Goal: Task Accomplishment & Management: Manage account settings

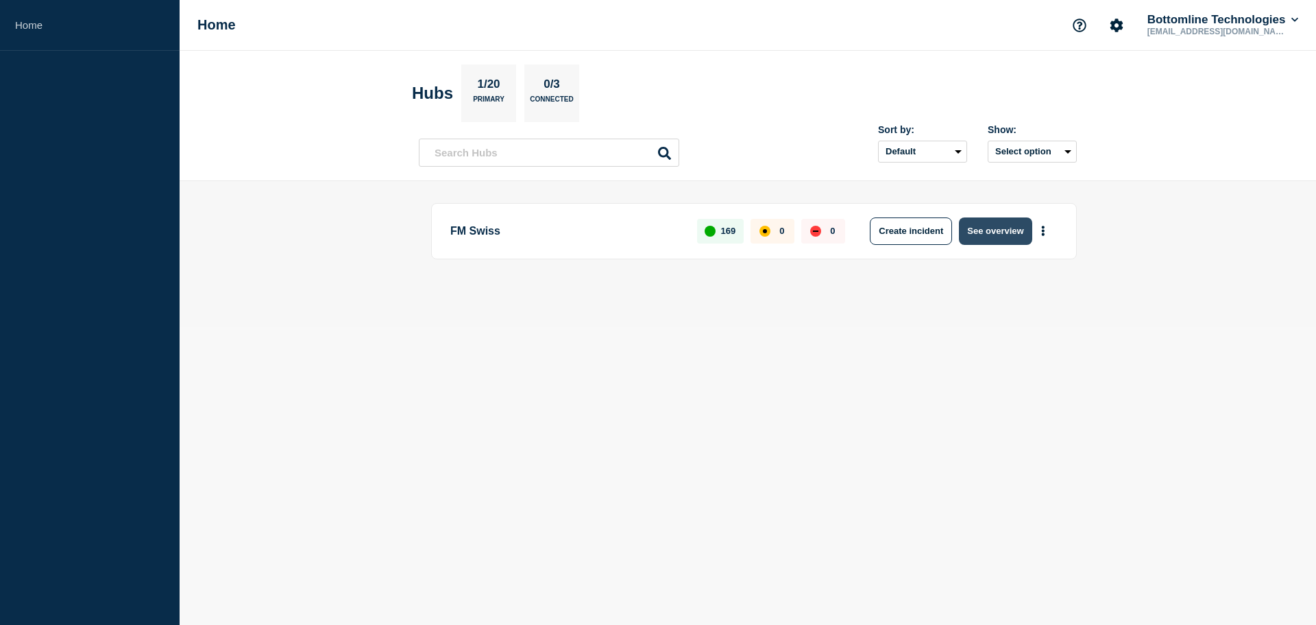
click at [977, 236] on button "See overview" at bounding box center [995, 230] width 73 height 27
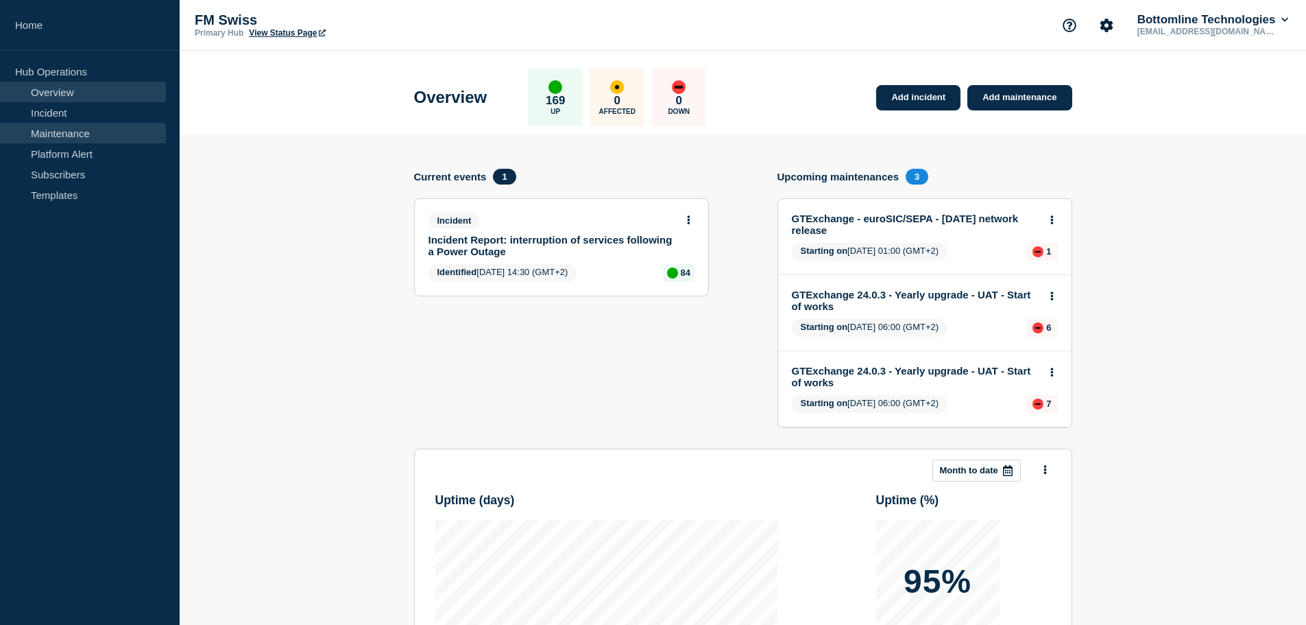
click at [76, 127] on link "Maintenance" at bounding box center [83, 133] width 166 height 21
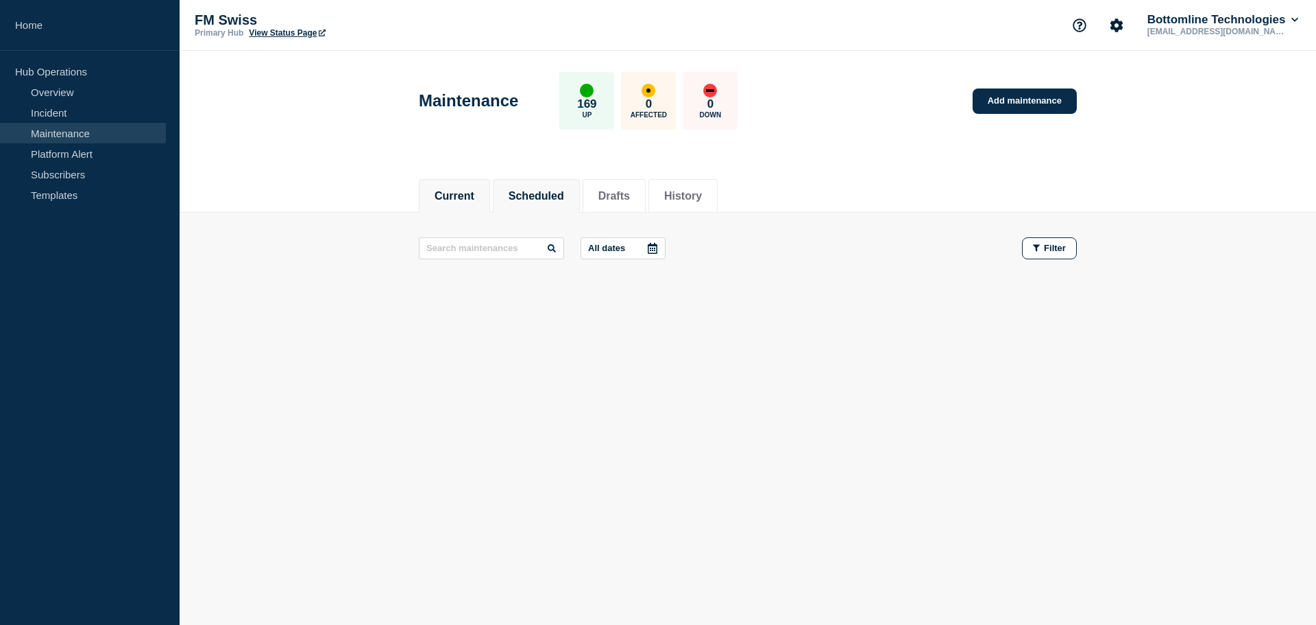
click at [549, 194] on button "Scheduled" at bounding box center [537, 196] width 56 height 12
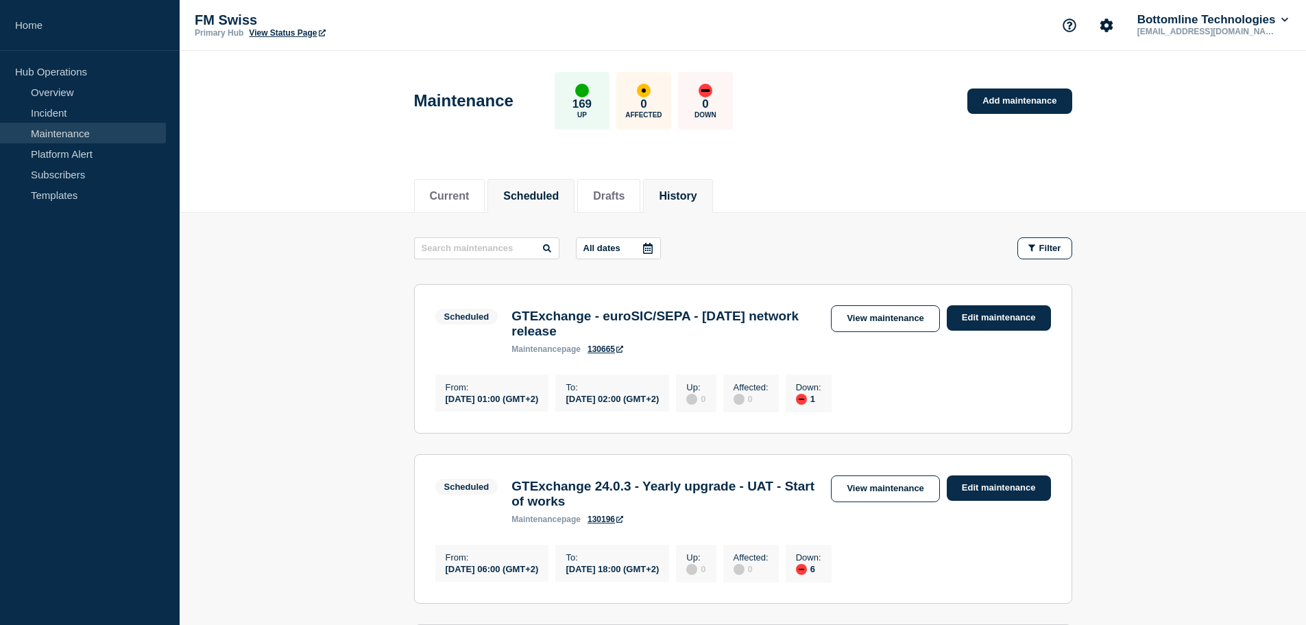
click at [689, 193] on button "History" at bounding box center [678, 196] width 38 height 12
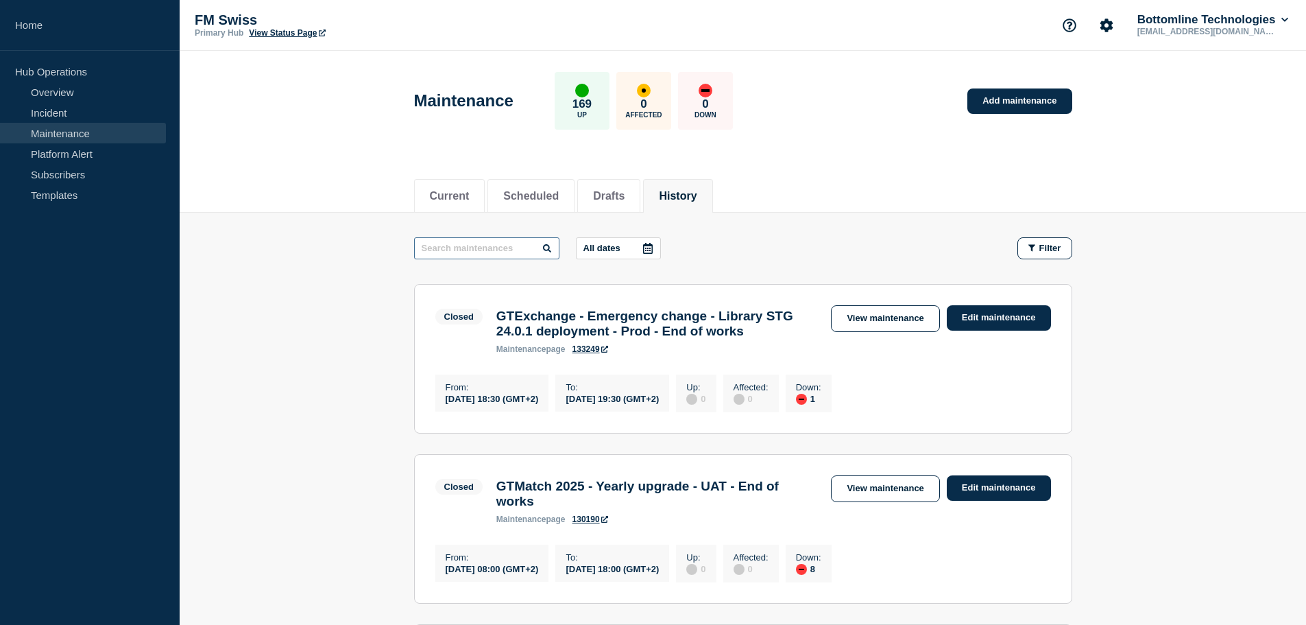
click at [489, 246] on input "text" at bounding box center [486, 248] width 145 height 22
paste input "Go-Sign"
type input "Go-Sign"
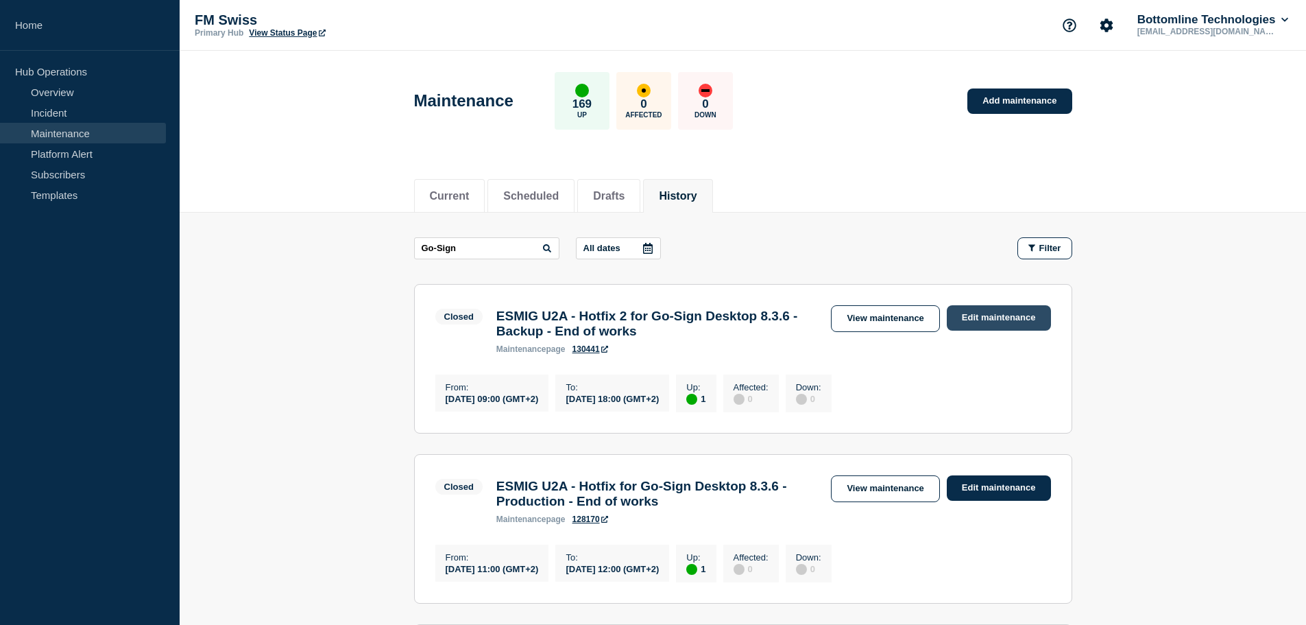
click at [1016, 308] on link "Edit maintenance" at bounding box center [999, 317] width 104 height 25
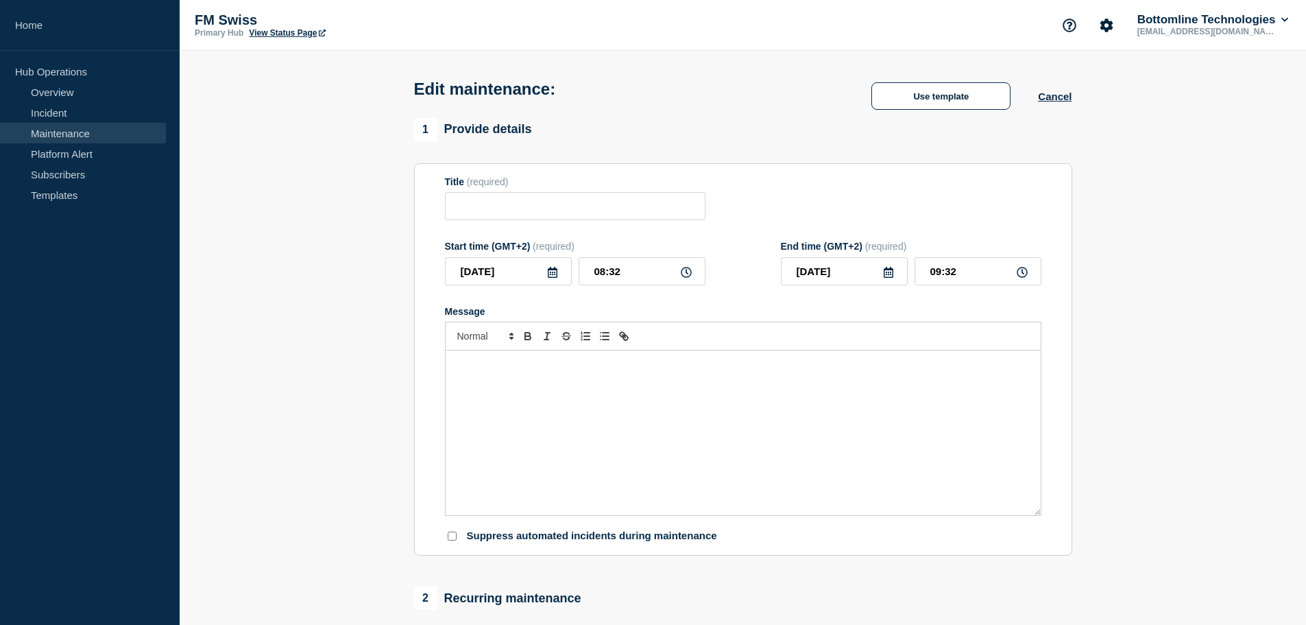
type input "ESMIG U2A - Hotfix 2 for Go-Sign Desktop 8.3.6 - Backup - End of works"
type input "[DATE]"
type input "09:00"
type input "[DATE]"
type input "18:00"
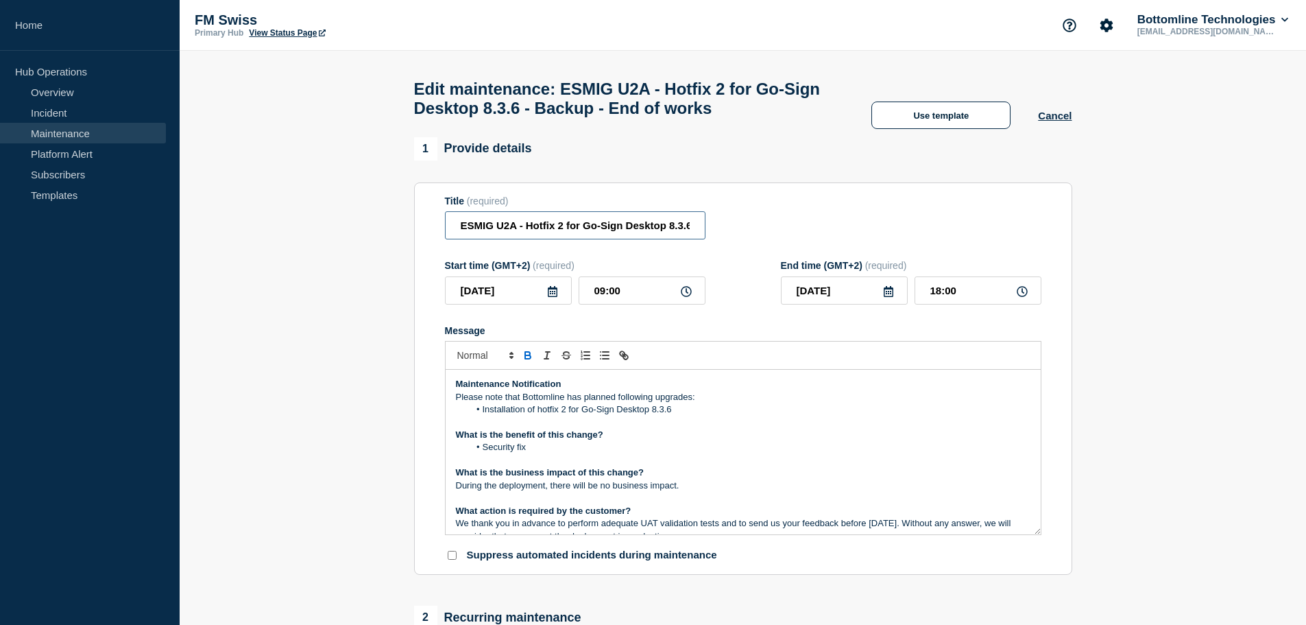
click at [620, 229] on input "ESMIG U2A - Hotfix 2 for Go-Sign Desktop 8.3.6 - Backup - End of works" at bounding box center [575, 225] width 261 height 28
click at [598, 237] on input "ESMIG U2A - Hotfix 2 for Go-Sign Desktop 8.3.6 - Backup - End of works" at bounding box center [575, 225] width 261 height 28
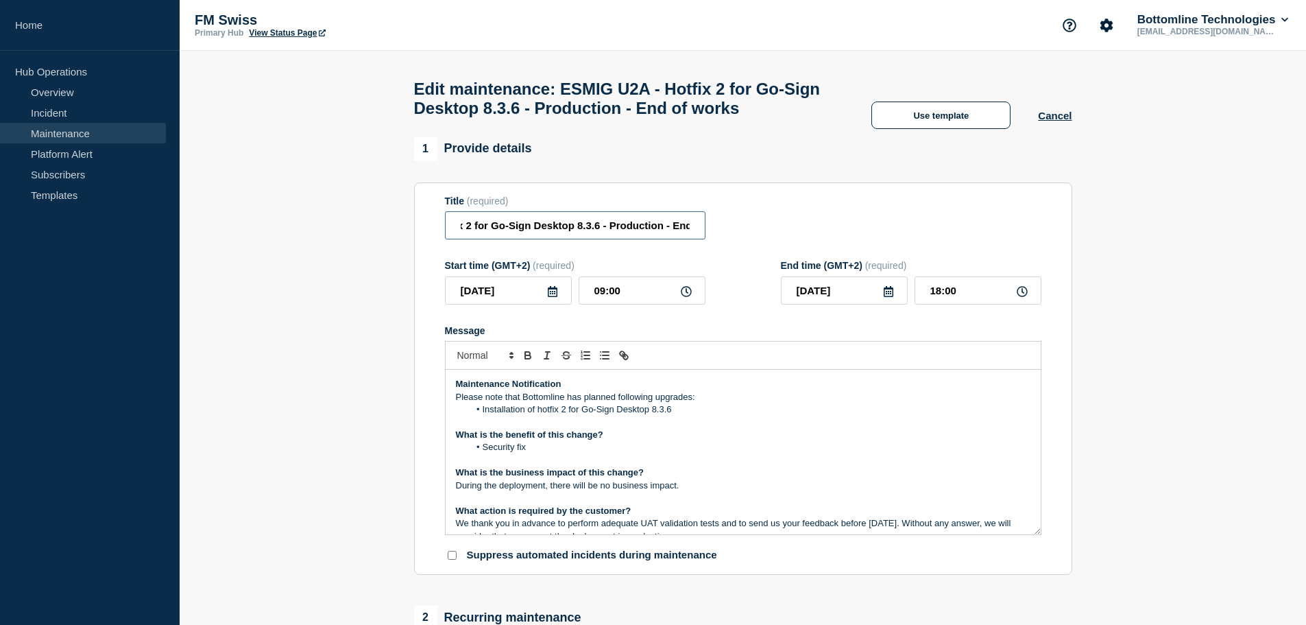
type input "ESMIG U2A - Hotfix 2 for Go-Sign Desktop 8.3.6 - Production - End of works"
click at [952, 415] on li "Installation of hotfix 2 for Go-Sign Desktop 8.3.6" at bounding box center [749, 409] width 561 height 12
click at [1052, 121] on button "Cancel" at bounding box center [1055, 116] width 34 height 12
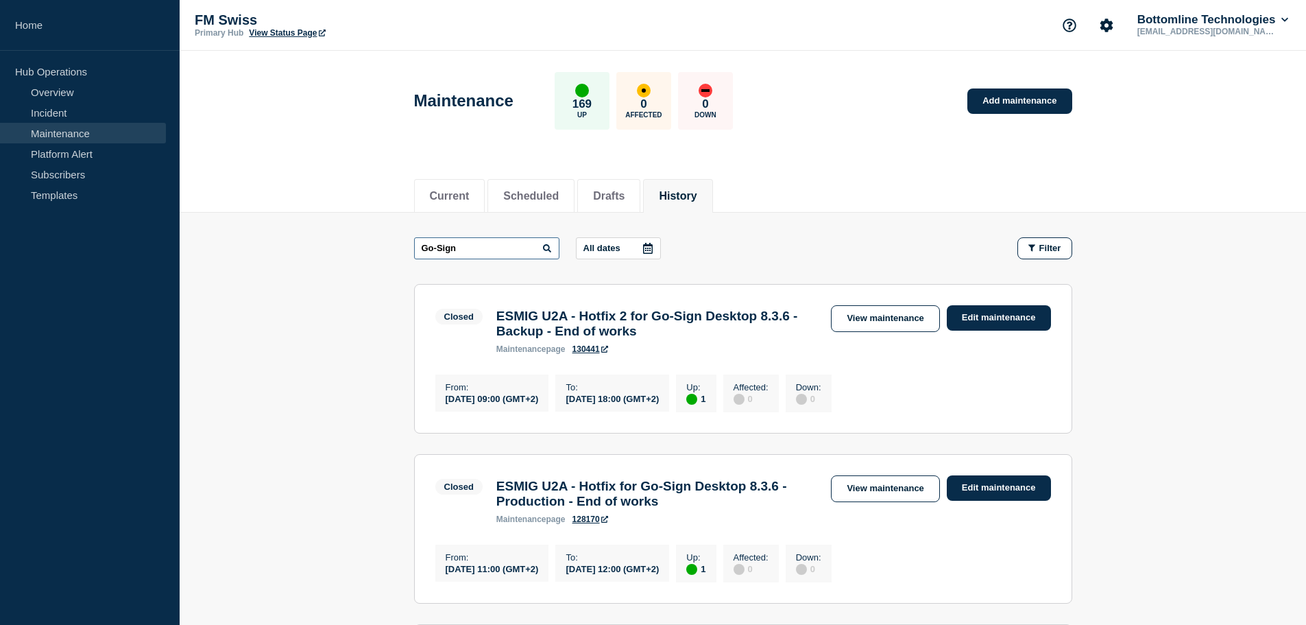
click at [486, 242] on input "Go-Sign" at bounding box center [486, 248] width 145 height 22
click at [1021, 320] on link "Edit maintenance" at bounding box center [999, 317] width 104 height 25
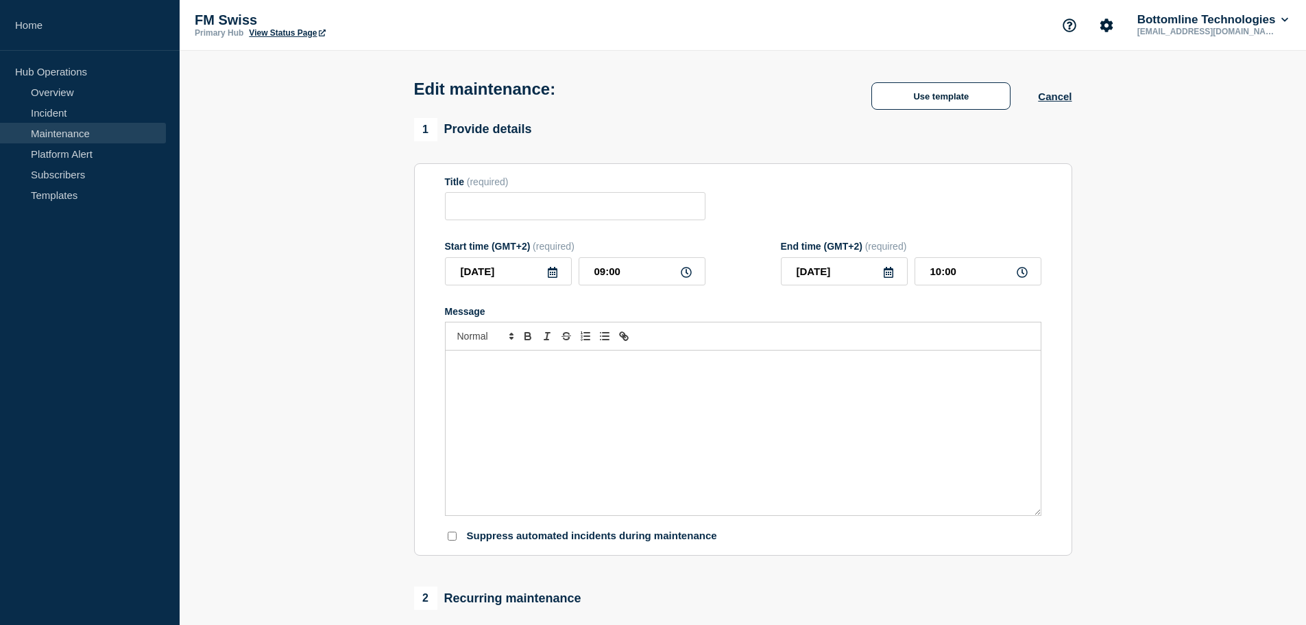
type input "ESMIG U2A - Hotfix 2 for Go-Sign Desktop 8.3.6 - Backup - End of works"
type input "[DATE]"
type input "18:00"
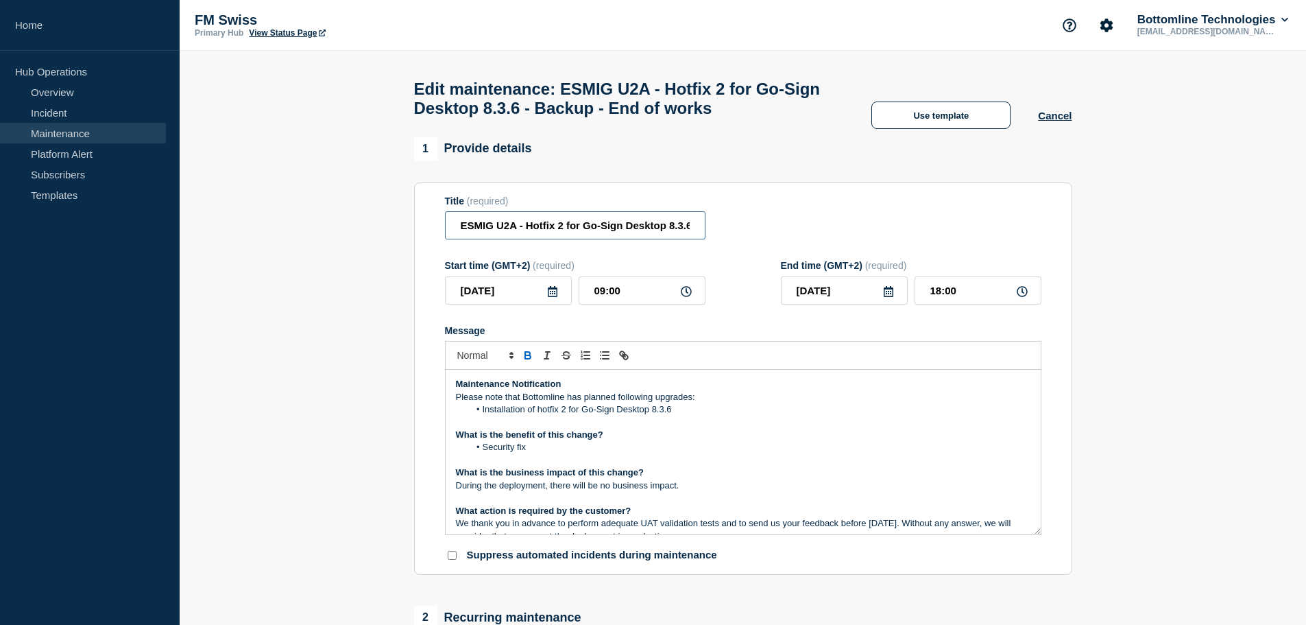
click at [625, 228] on input "ESMIG U2A - Hotfix 2 for Go-Sign Desktop 8.3.6 - Backup - End of works" at bounding box center [575, 225] width 261 height 28
click at [601, 232] on input "ESMIG U2A - Hotfix 2 for Go-Sign Desktop 8.3.6 - Backup - End of works" at bounding box center [575, 225] width 261 height 28
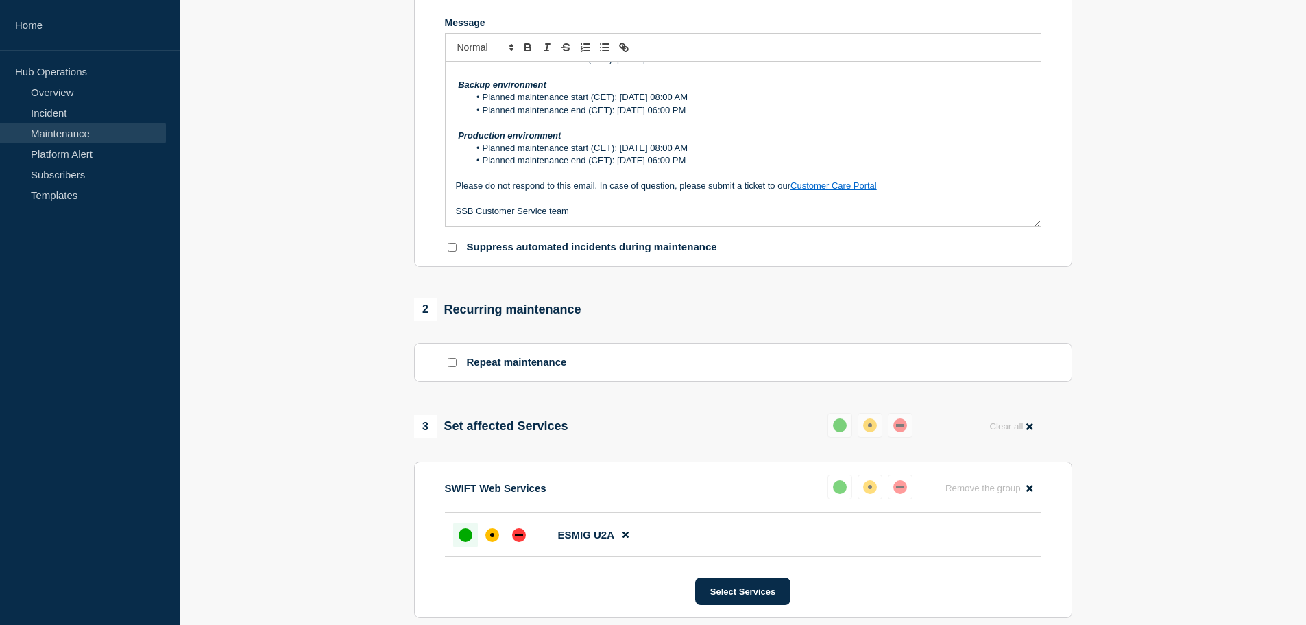
scroll to position [597, 0]
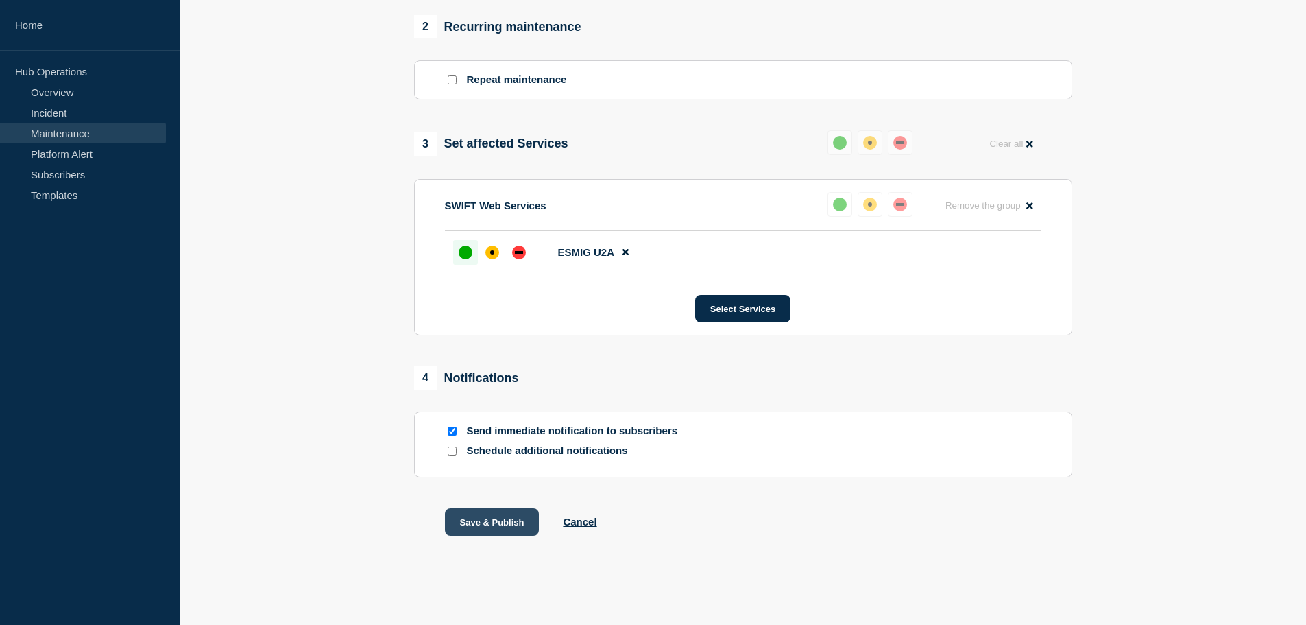
type input "ESMIG U2A - Hotfix 2 for Go-Sign Desktop 8.3.6 - Production - End of works"
click at [512, 520] on button "Save & Publish" at bounding box center [492, 521] width 95 height 27
